Goal: Task Accomplishment & Management: Use online tool/utility

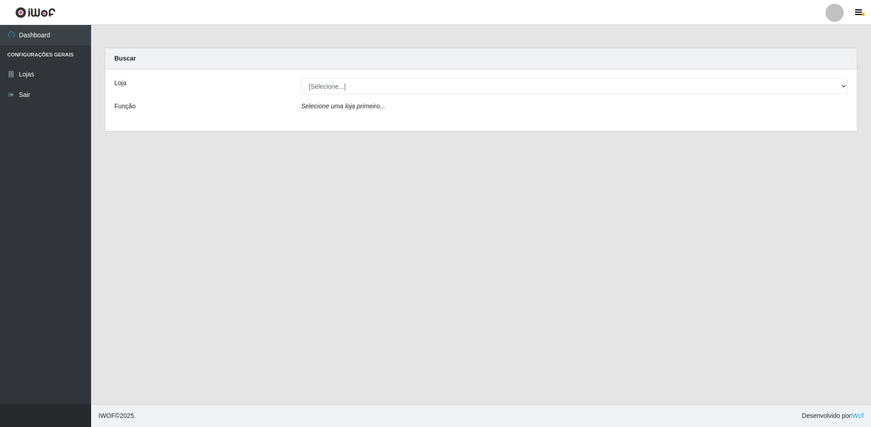
click at [259, 56] on div "Buscar" at bounding box center [480, 58] width 751 height 21
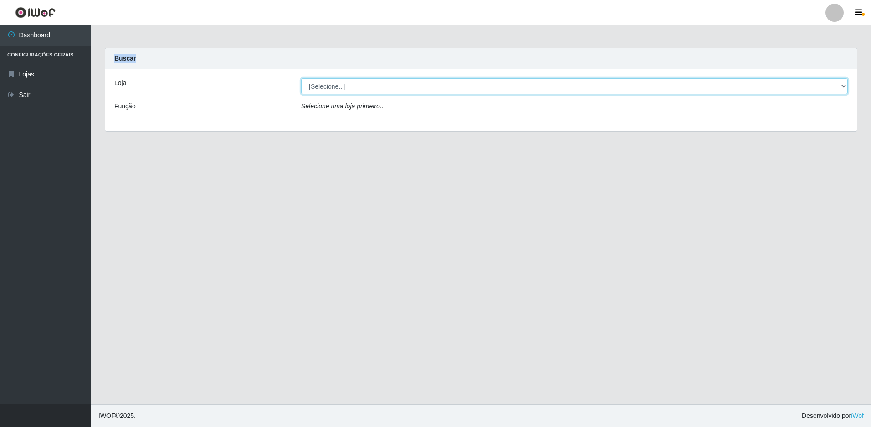
drag, startPoint x: 259, startPoint y: 56, endPoint x: 333, endPoint y: 91, distance: 82.1
click at [333, 91] on select "[Selecione...] Extrabom - Loja 51 Gaivotas" at bounding box center [574, 86] width 546 height 16
select select "469"
click at [301, 78] on select "[Selecione...] Extrabom - Loja 51 Gaivotas" at bounding box center [574, 86] width 546 height 16
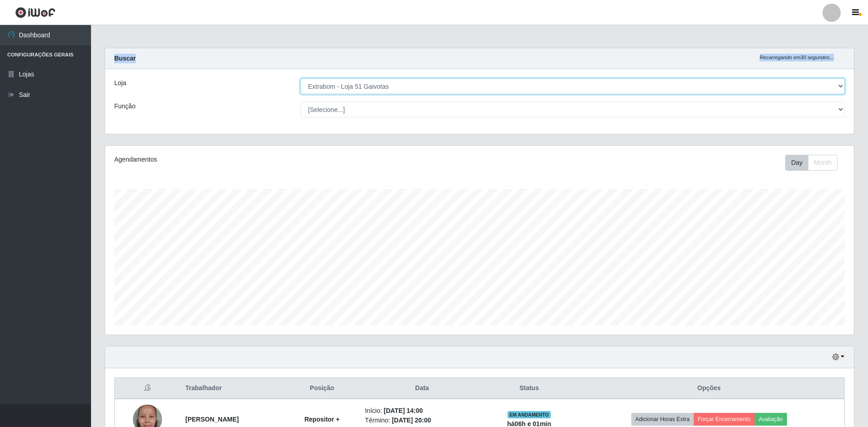
scroll to position [189, 749]
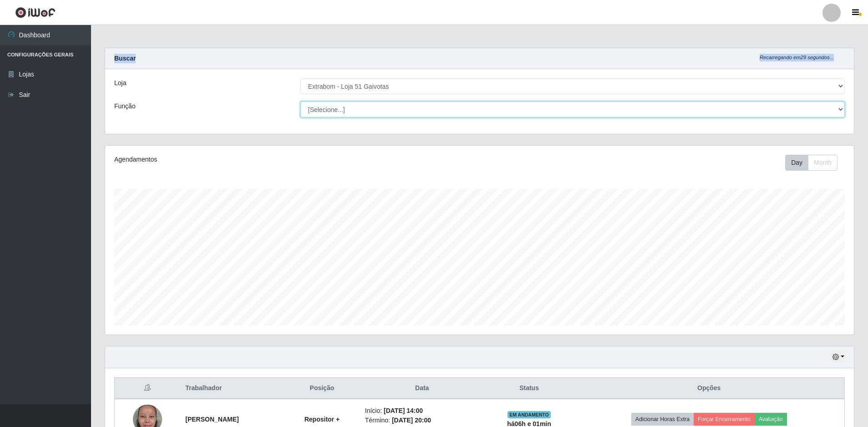
click at [337, 113] on select "[Selecione...] Repositor Repositor + Repositor ++" at bounding box center [573, 110] width 545 height 16
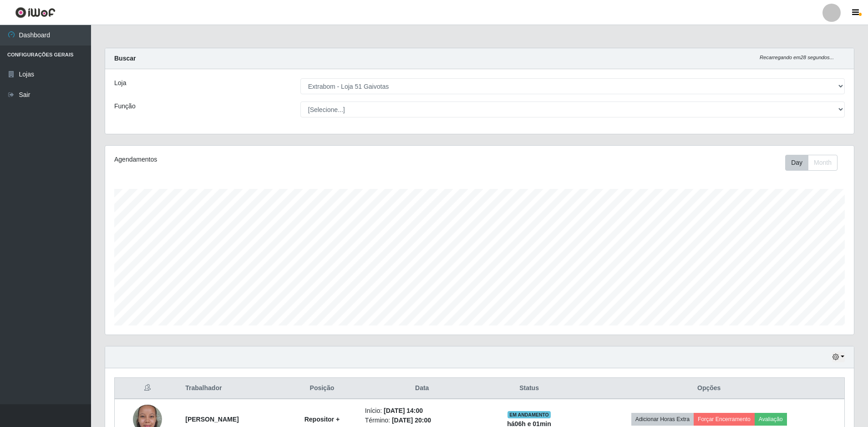
click at [344, 94] on div "Loja [Selecione...] Extrabom - Loja 51 Gaivotas Função [Selecione...] Repositor…" at bounding box center [479, 101] width 749 height 65
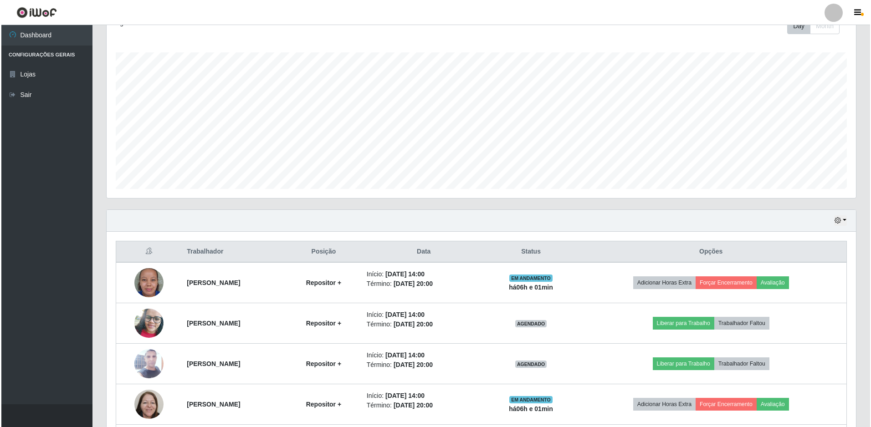
scroll to position [218, 0]
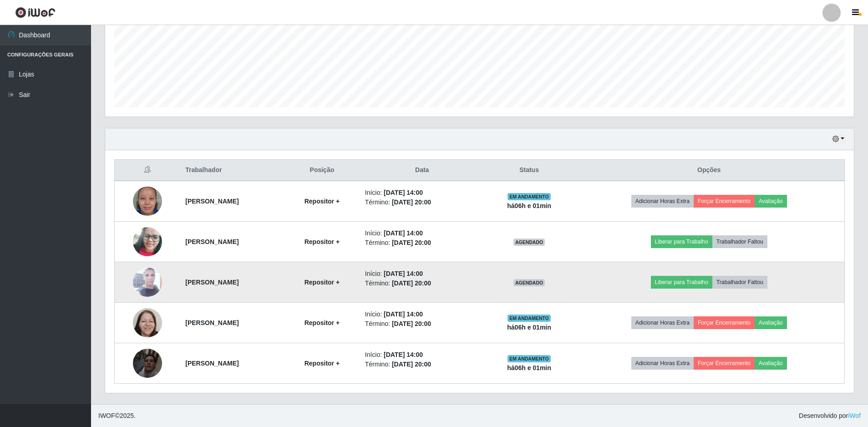
click at [139, 283] on img at bounding box center [147, 282] width 29 height 65
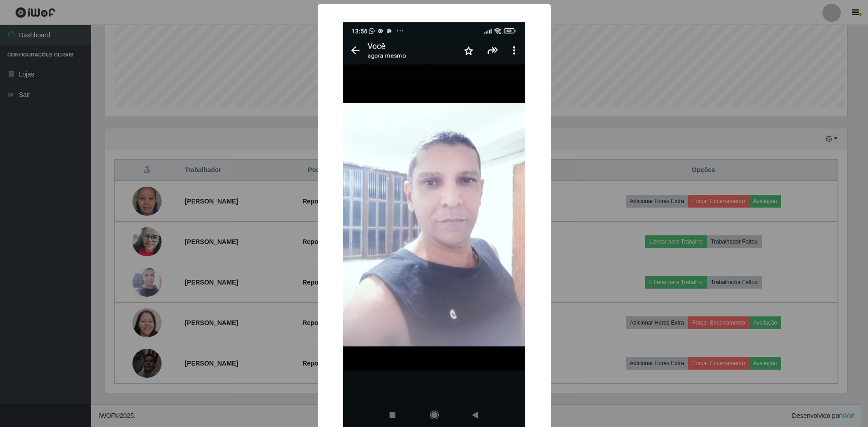
scroll to position [189, 745]
click at [563, 286] on div "× OK Cancel" at bounding box center [435, 213] width 871 height 427
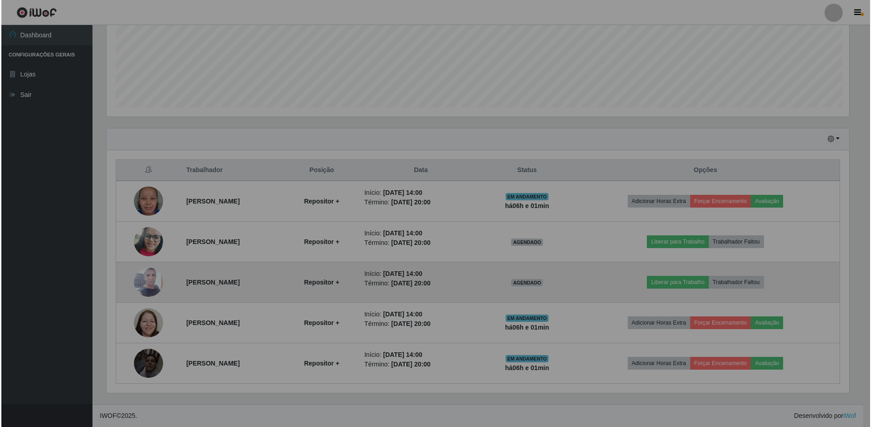
scroll to position [189, 749]
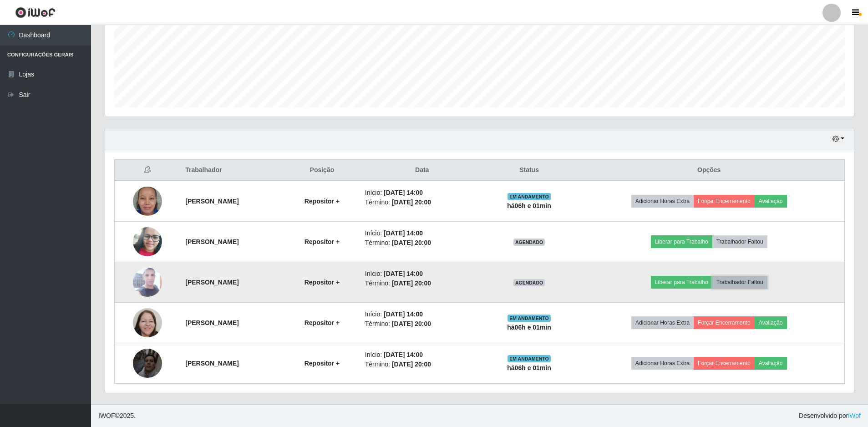
click at [744, 284] on button "Trabalhador Faltou" at bounding box center [740, 282] width 55 height 13
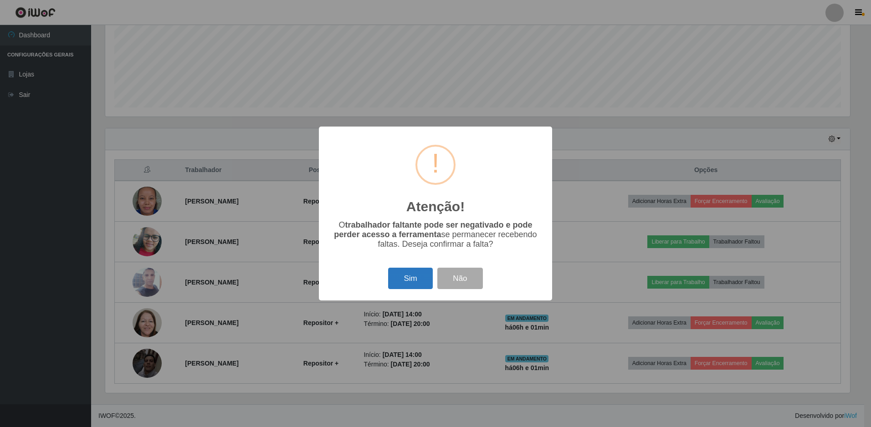
click at [402, 283] on button "Sim" at bounding box center [410, 278] width 44 height 21
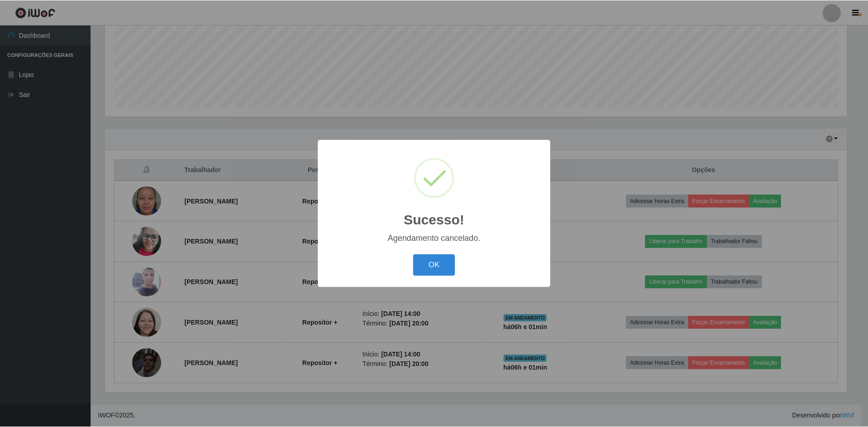
scroll to position [178, 0]
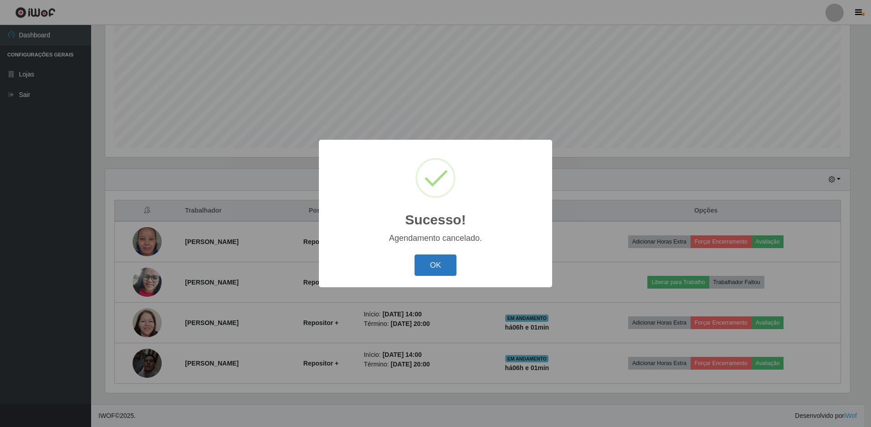
click at [451, 260] on button "OK" at bounding box center [435, 265] width 42 height 21
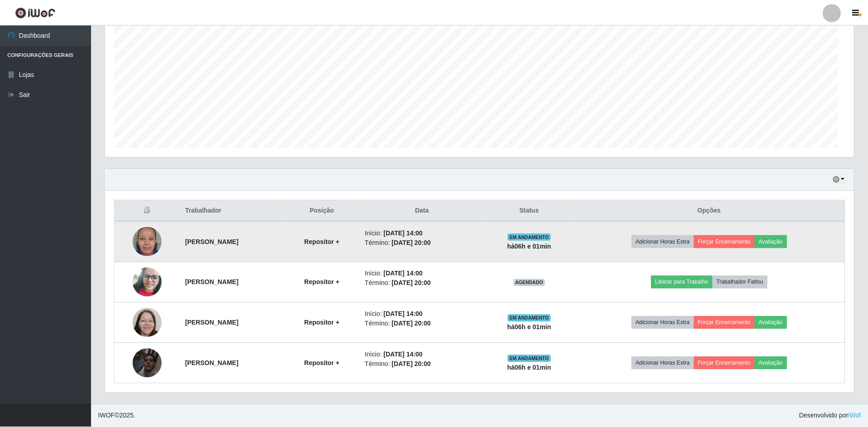
scroll to position [189, 749]
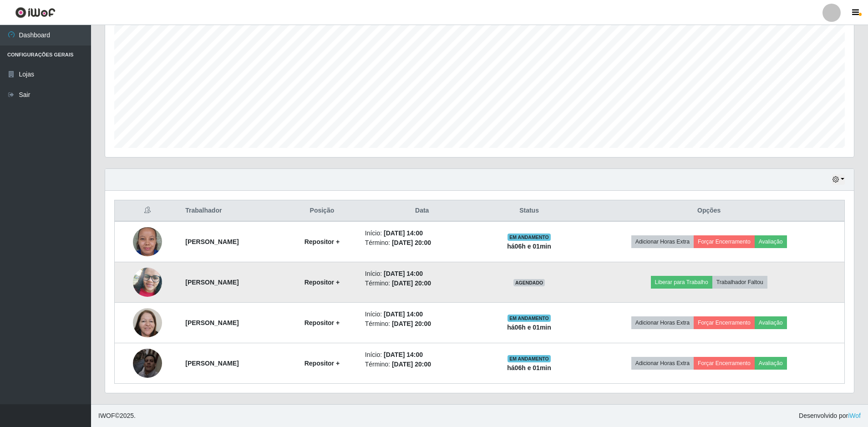
click at [142, 281] on img at bounding box center [147, 282] width 29 height 39
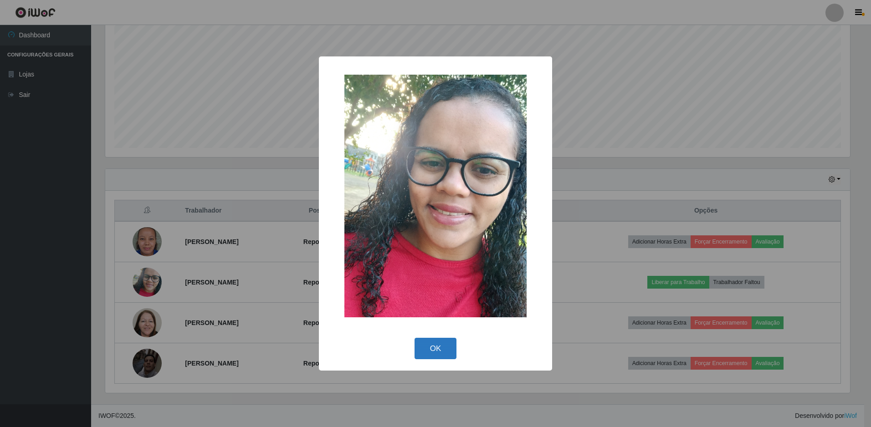
click at [436, 350] on button "OK" at bounding box center [435, 348] width 42 height 21
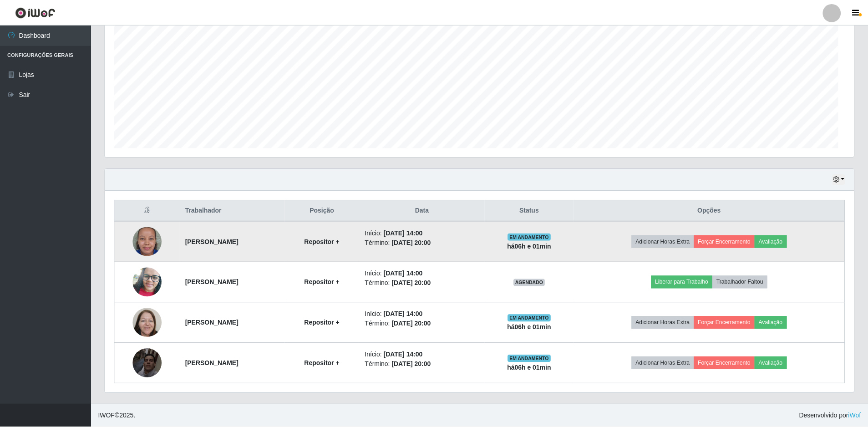
scroll to position [189, 749]
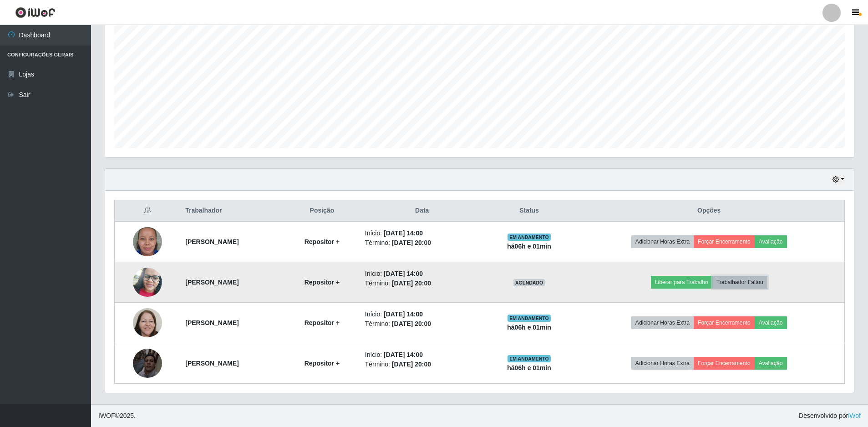
click at [765, 285] on button "Trabalhador Faltou" at bounding box center [740, 282] width 55 height 13
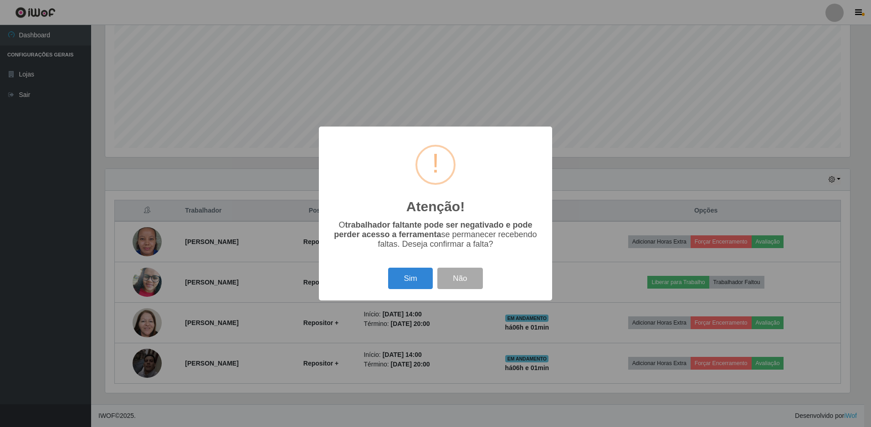
click at [406, 266] on div "Atenção! × O trabalhador faltante pode ser negativado e pode perder acesso a fe…" at bounding box center [435, 214] width 233 height 174
click at [405, 275] on button "Sim" at bounding box center [410, 278] width 44 height 21
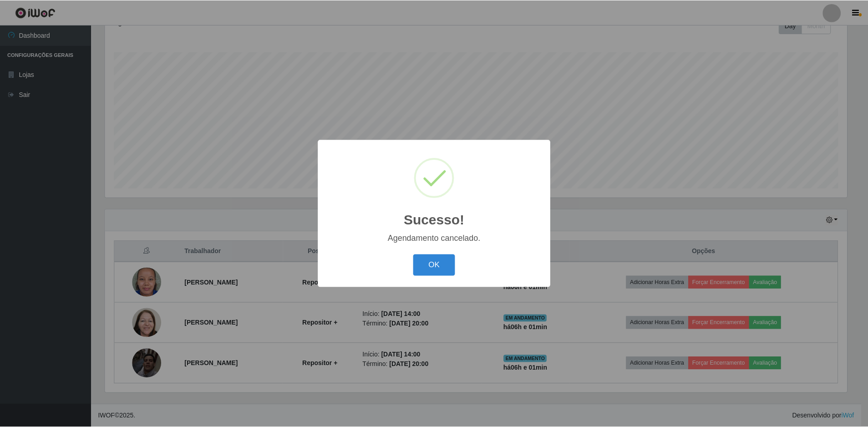
scroll to position [137, 0]
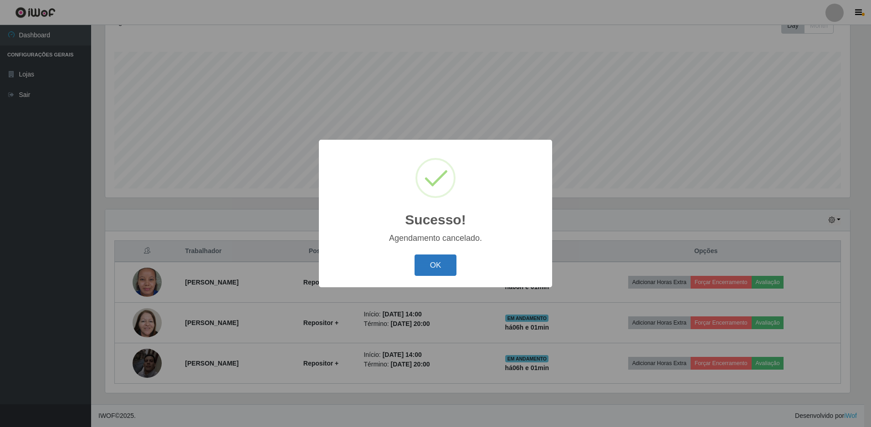
click at [446, 267] on button "OK" at bounding box center [435, 265] width 42 height 21
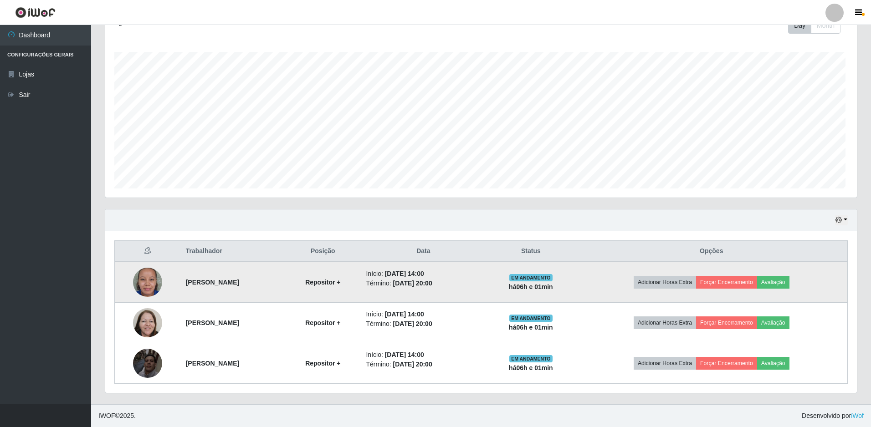
scroll to position [189, 749]
click at [739, 279] on button "Forçar Encerramento" at bounding box center [724, 282] width 61 height 13
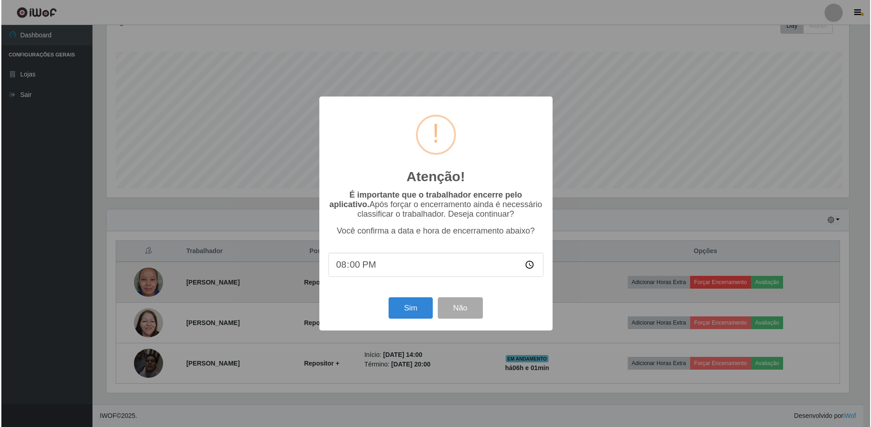
scroll to position [0, 0]
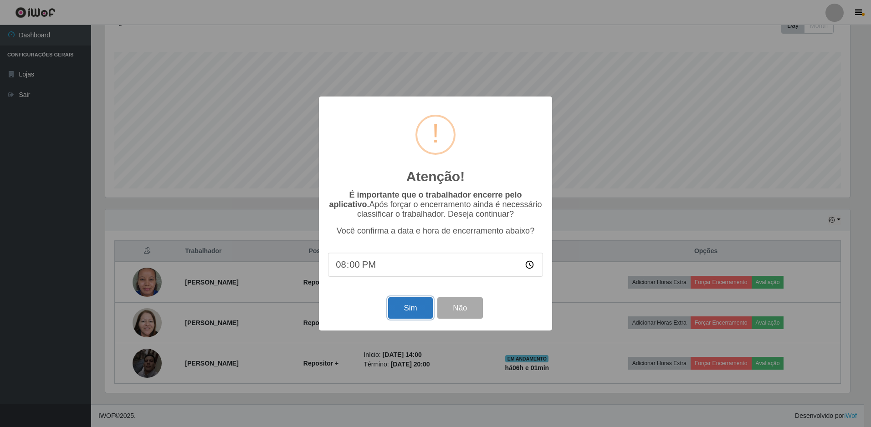
click at [398, 312] on button "Sim" at bounding box center [410, 307] width 44 height 21
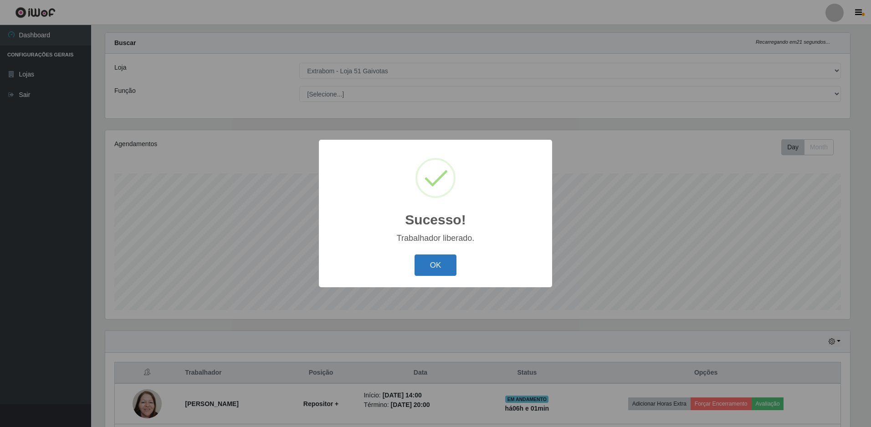
click at [436, 271] on button "OK" at bounding box center [435, 265] width 42 height 21
click at [436, 271] on div "Sucesso! × Trabalhador liberado. OK Cancel" at bounding box center [435, 214] width 233 height 148
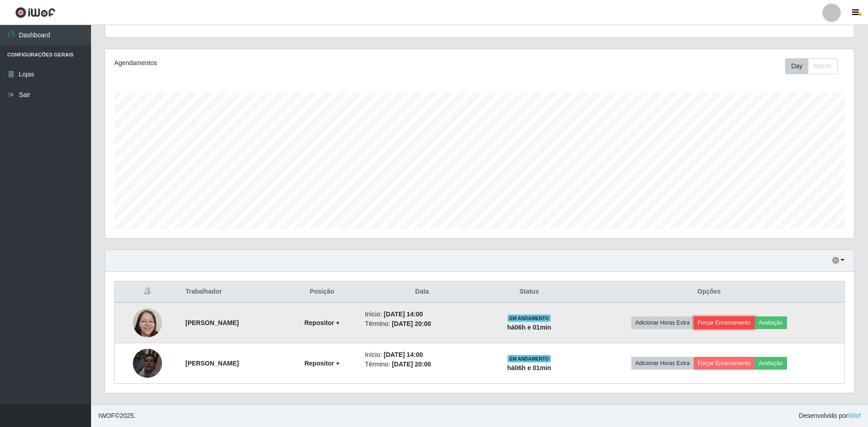
click at [725, 324] on button "Forçar Encerramento" at bounding box center [724, 322] width 61 height 13
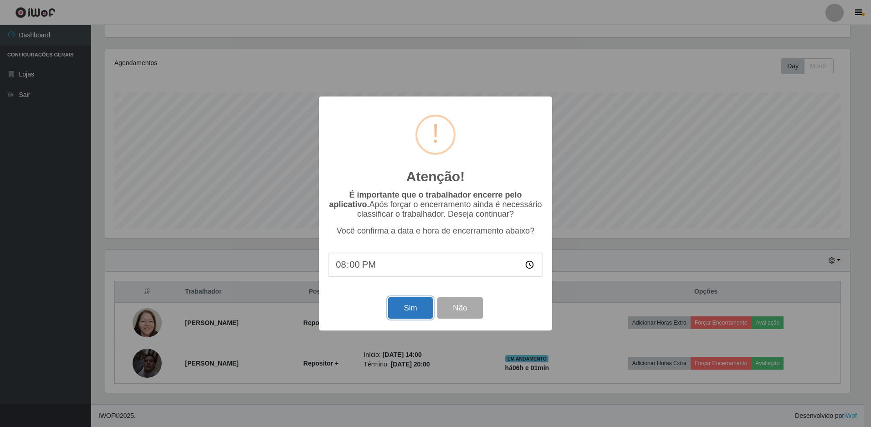
click at [406, 304] on button "Sim" at bounding box center [410, 307] width 44 height 21
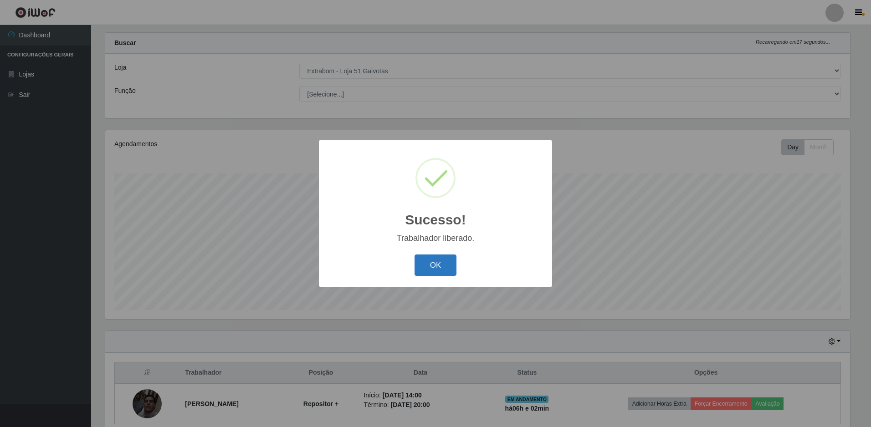
click at [432, 276] on button "OK" at bounding box center [435, 265] width 42 height 21
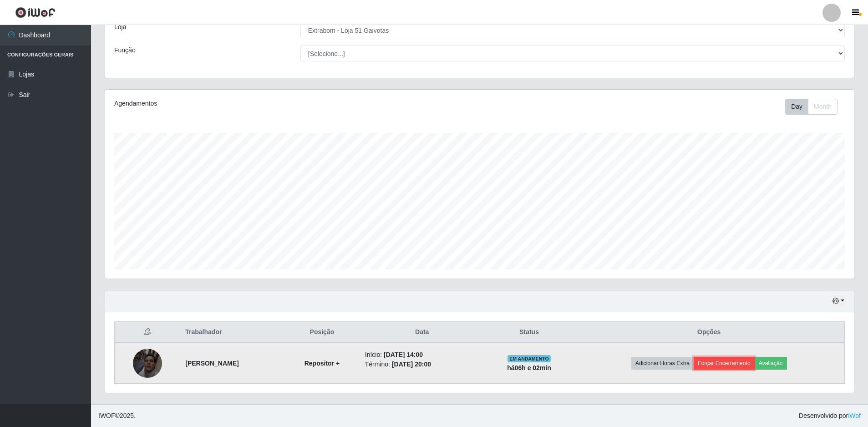
click at [726, 366] on button "Forçar Encerramento" at bounding box center [724, 363] width 61 height 13
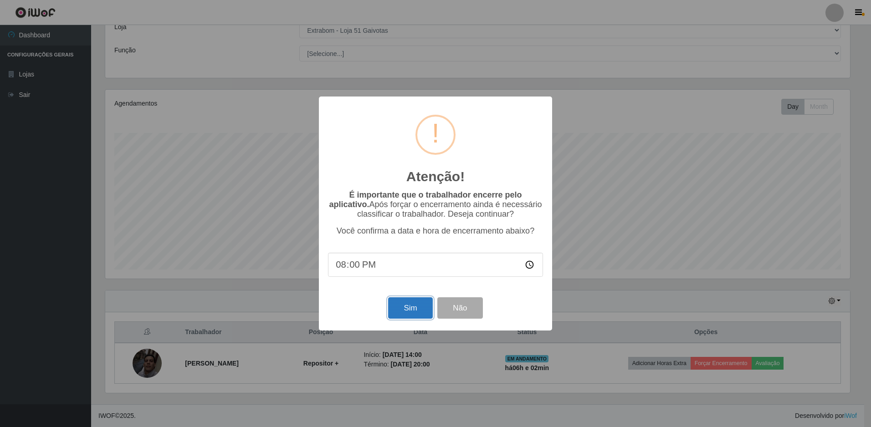
click at [404, 309] on button "Sim" at bounding box center [410, 307] width 44 height 21
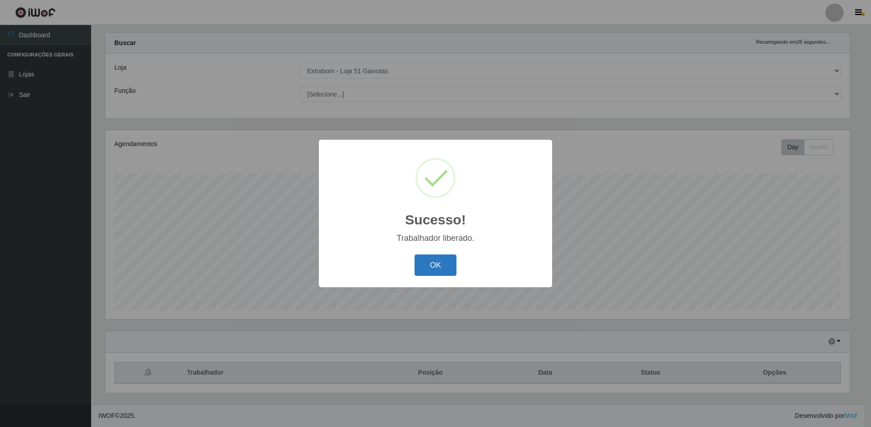
click at [450, 265] on button "OK" at bounding box center [435, 265] width 42 height 21
